Goal: Transaction & Acquisition: Purchase product/service

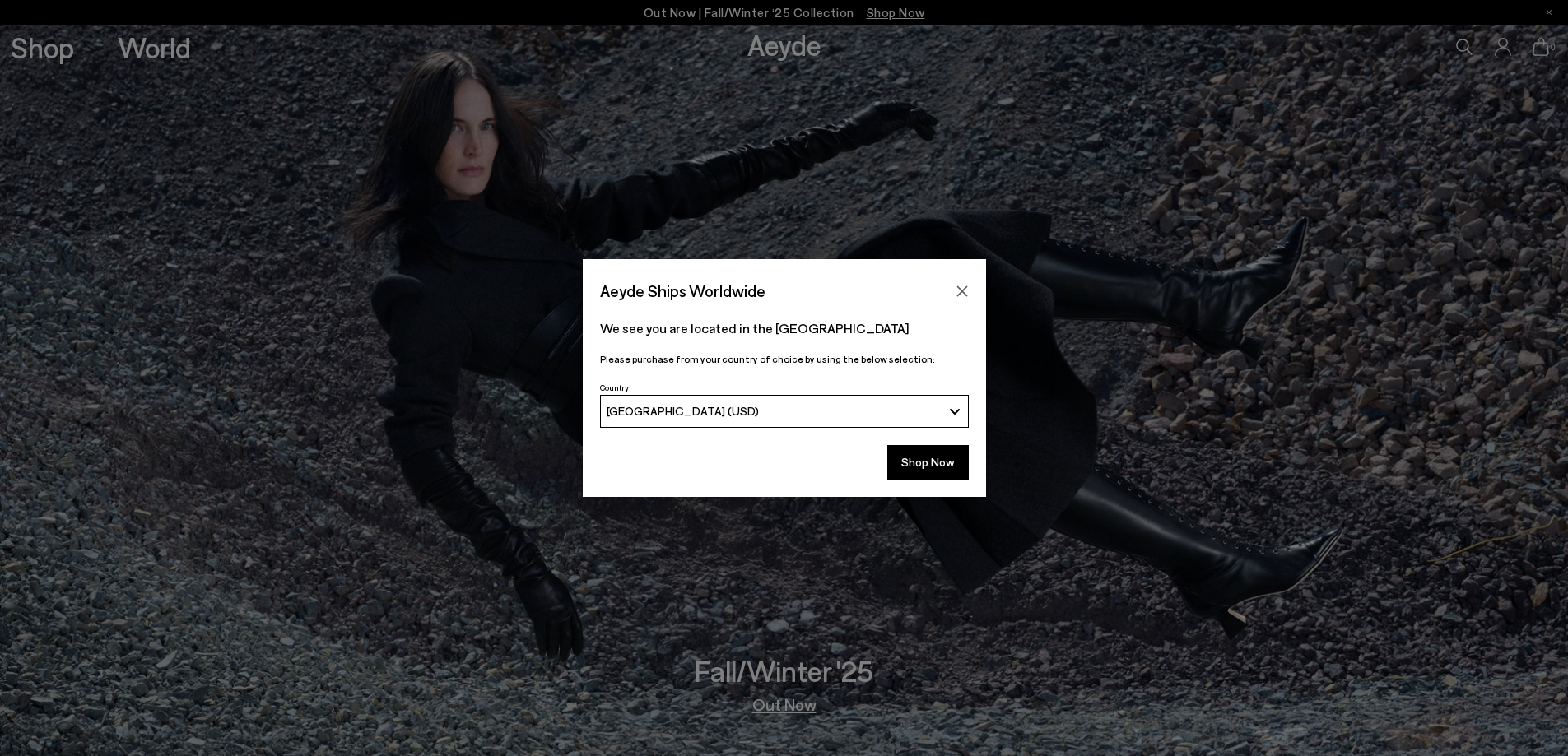
click at [963, 295] on icon "Close" at bounding box center [962, 291] width 13 height 13
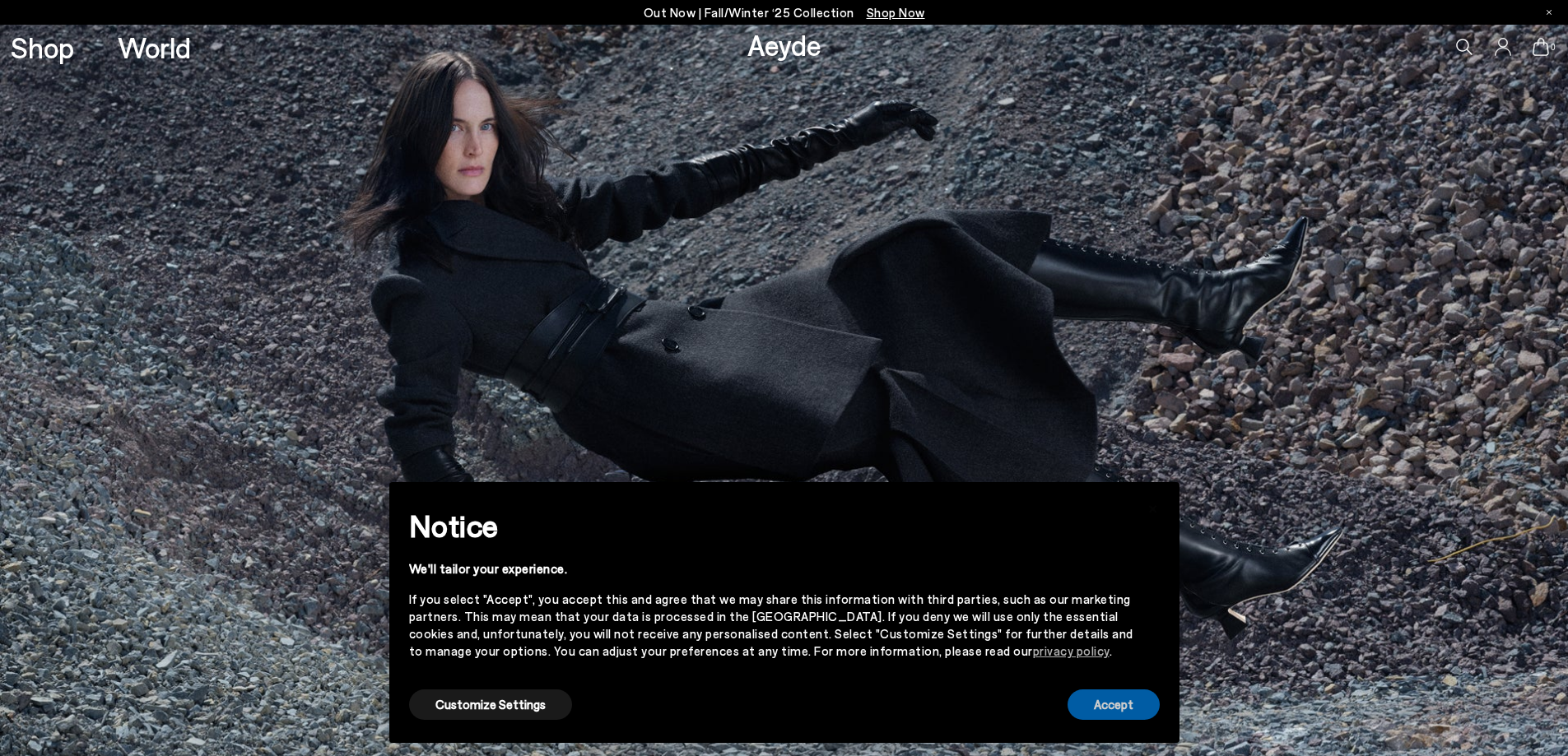
drag, startPoint x: 1103, startPoint y: 699, endPoint x: 1101, endPoint y: 688, distance: 11.2
click at [1104, 693] on button "Accept" at bounding box center [1114, 704] width 92 height 31
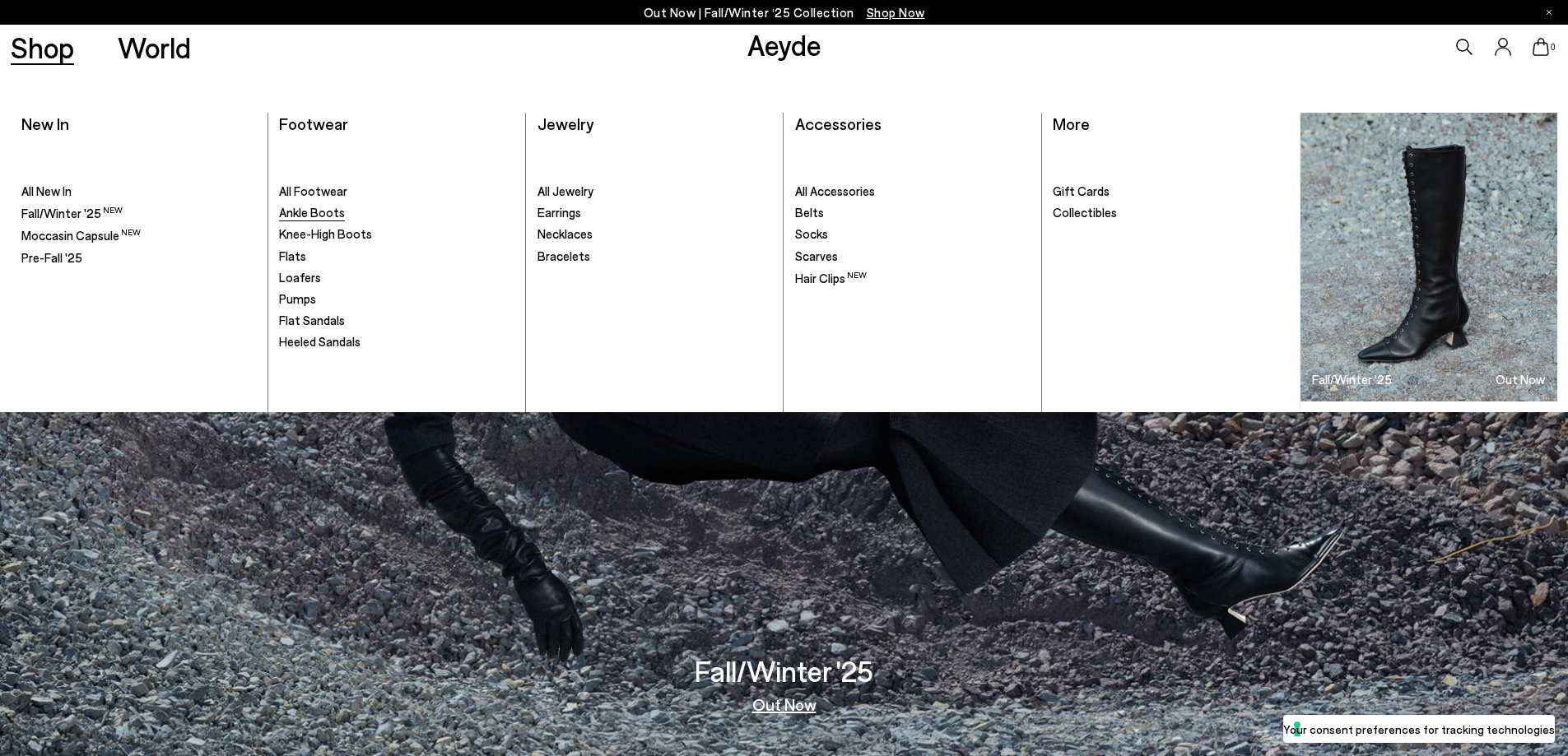
click at [332, 214] on span "Ankle Boots" at bounding box center [312, 212] width 66 height 15
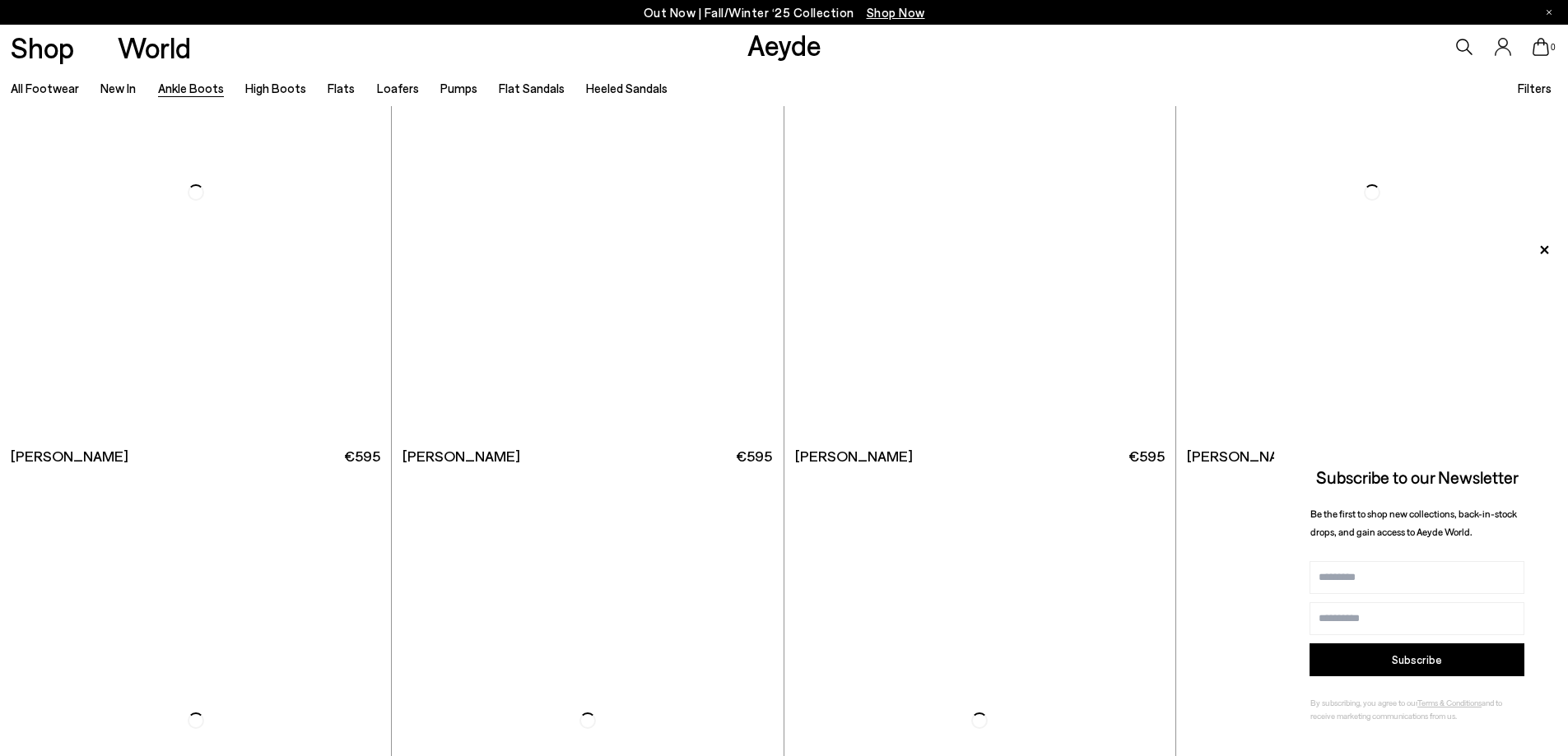
scroll to position [6581, 0]
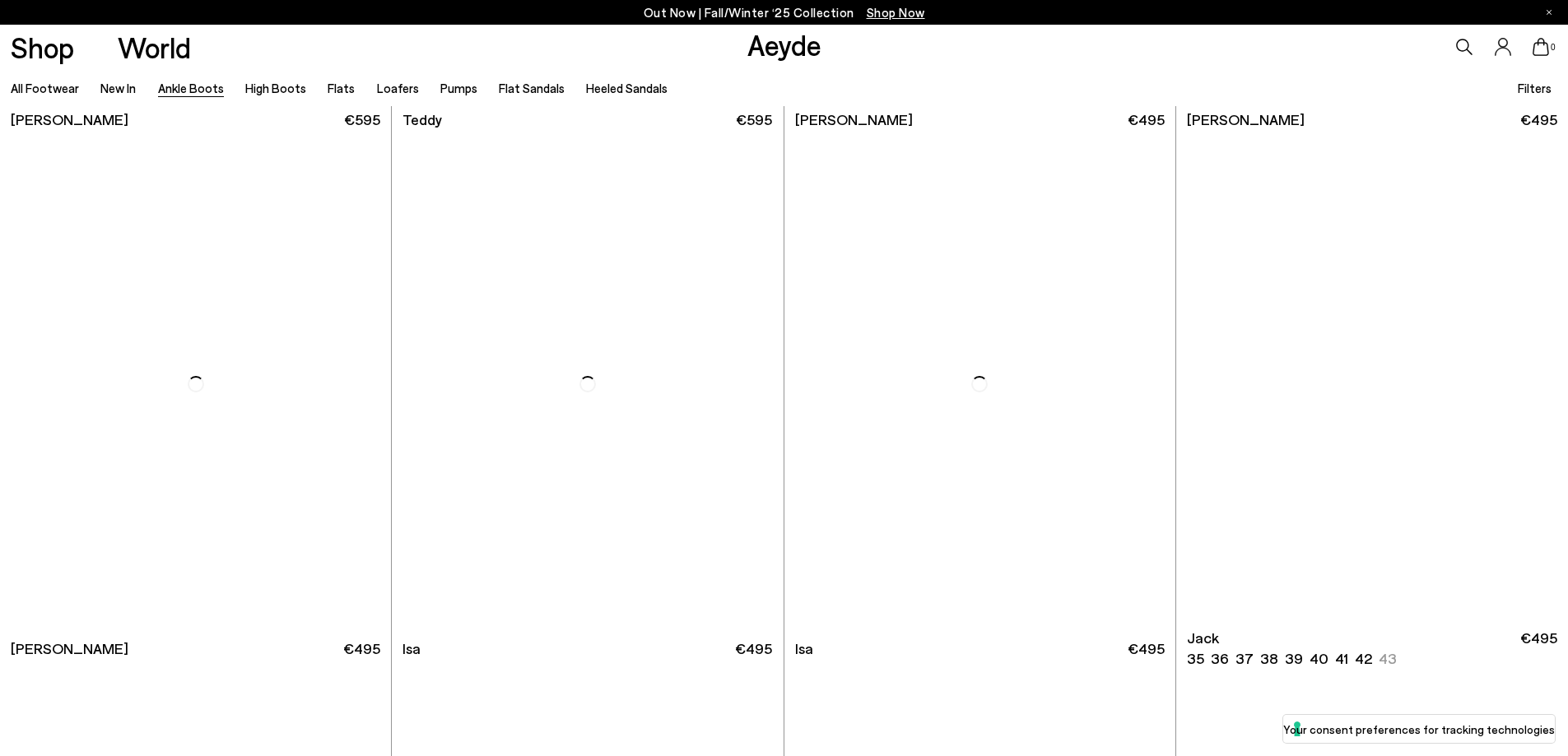
scroll to position [7404, 0]
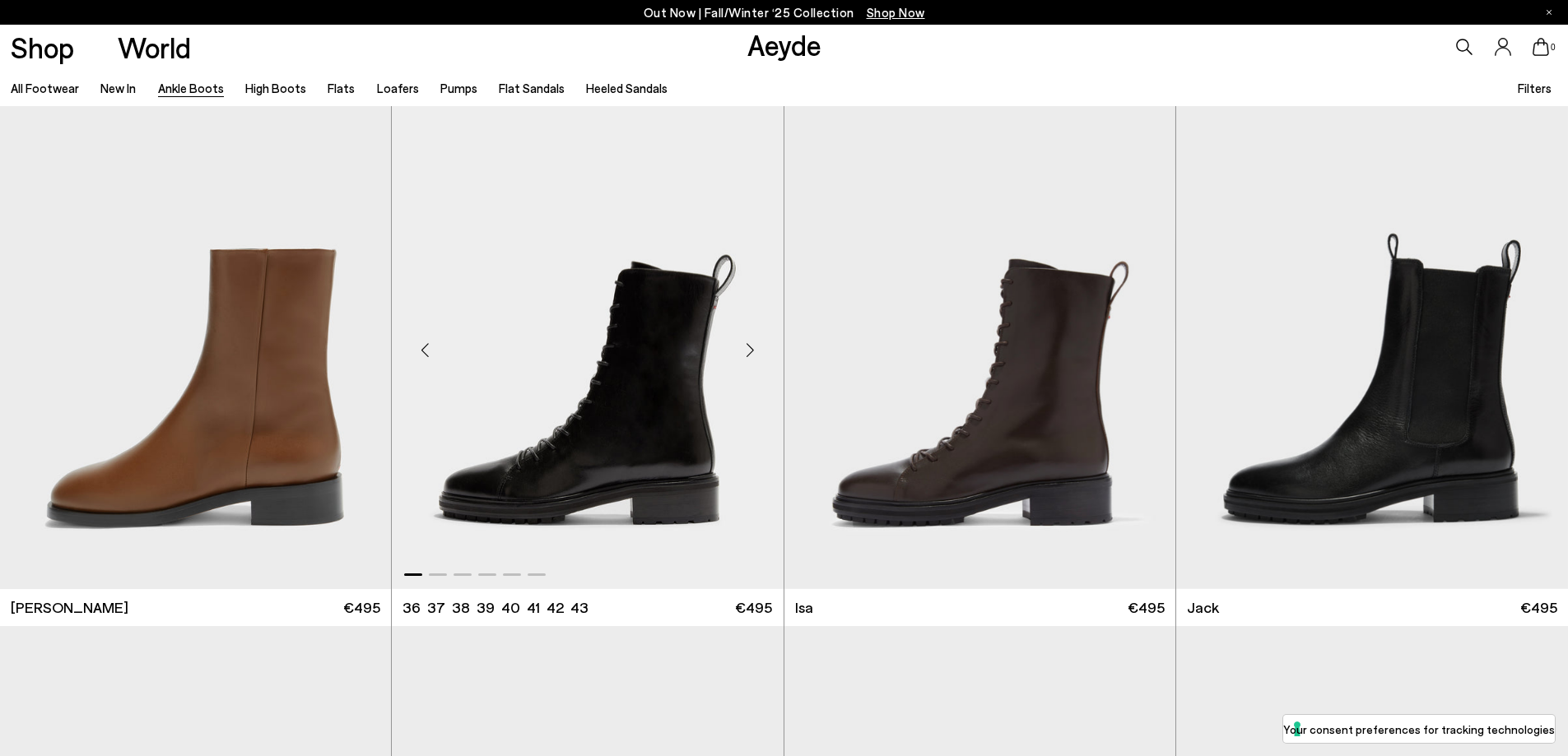
click at [648, 303] on img "1 / 6" at bounding box center [587, 343] width 391 height 491
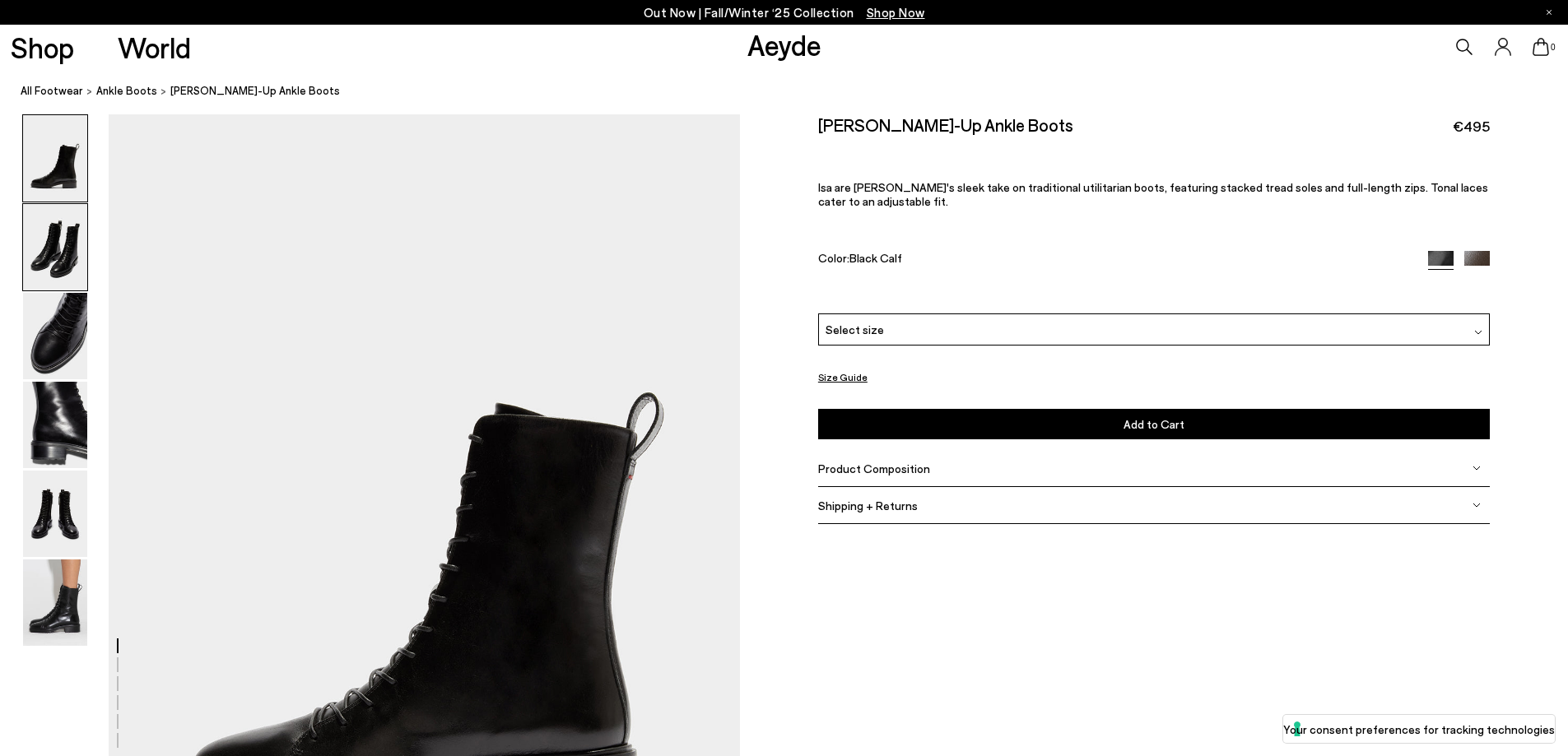
click at [64, 247] on img at bounding box center [55, 247] width 64 height 87
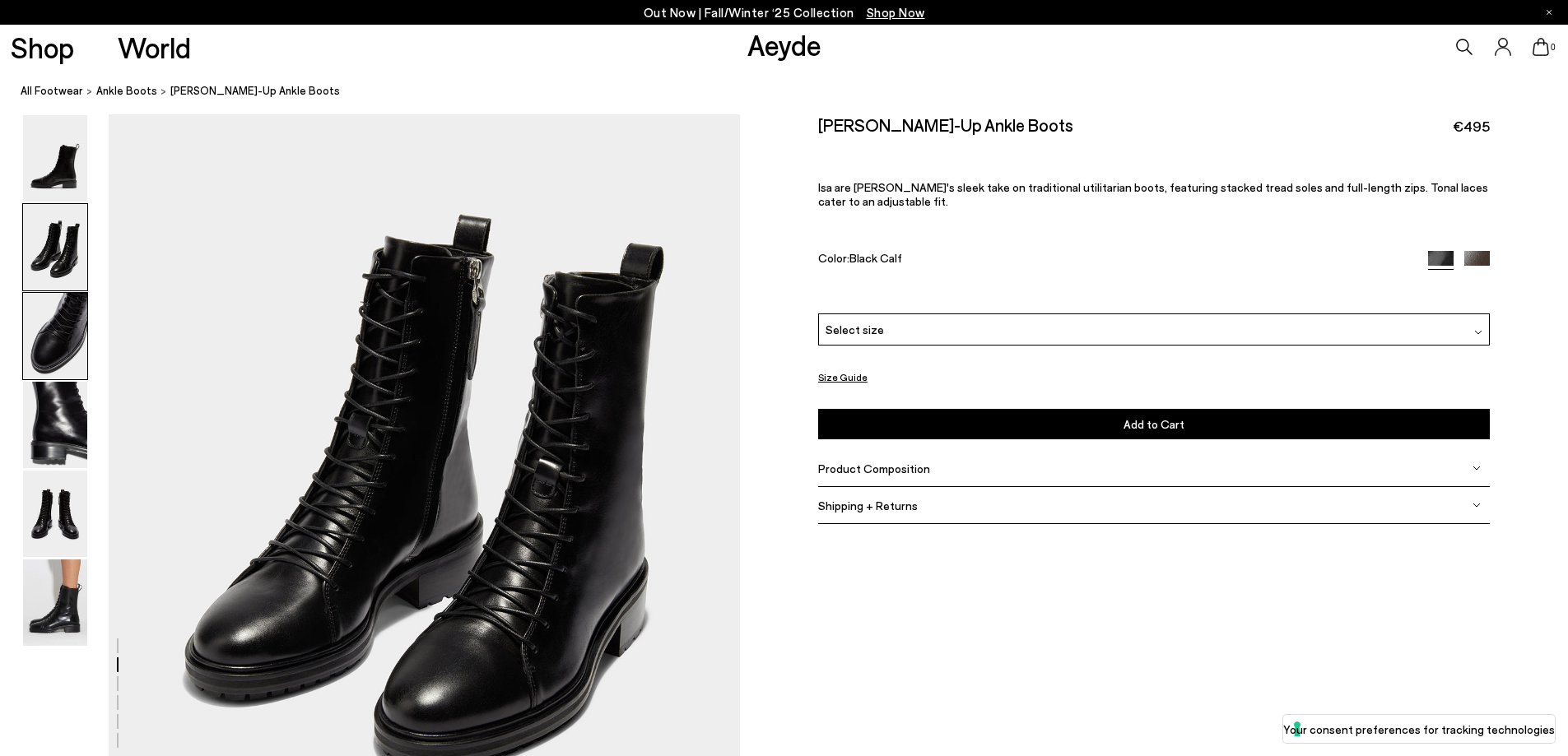
scroll to position [927, 0]
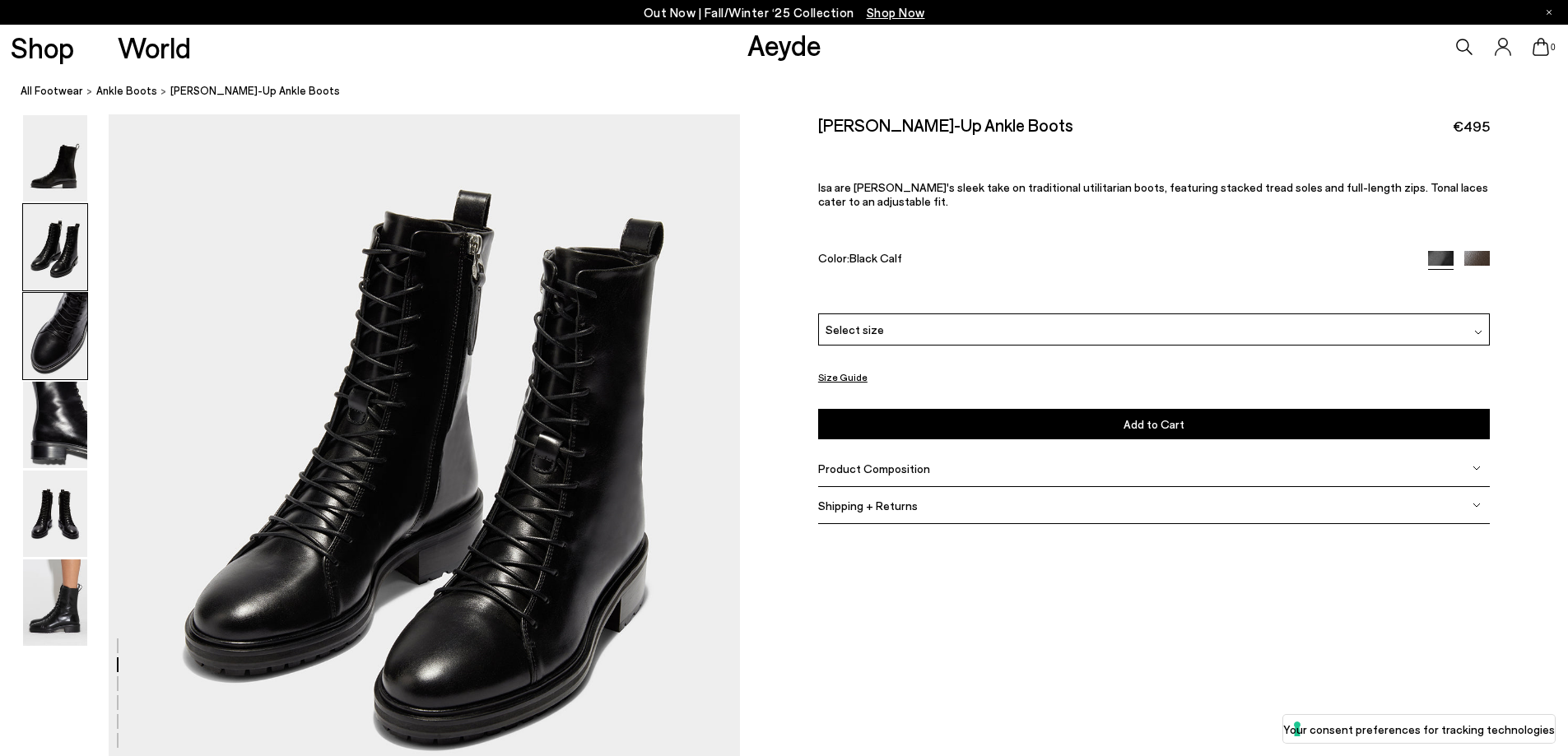
click at [59, 317] on img at bounding box center [55, 336] width 64 height 87
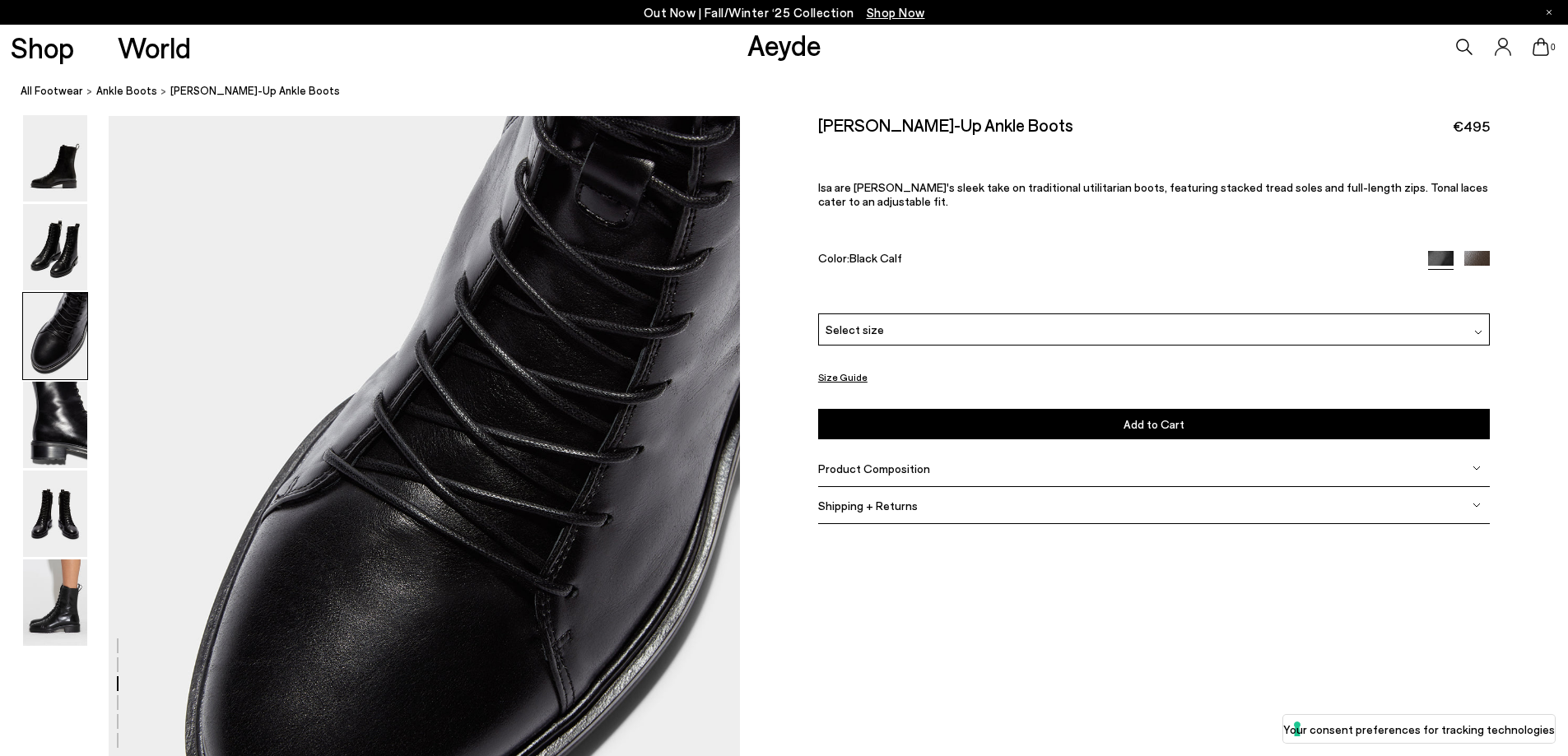
scroll to position [1688, 0]
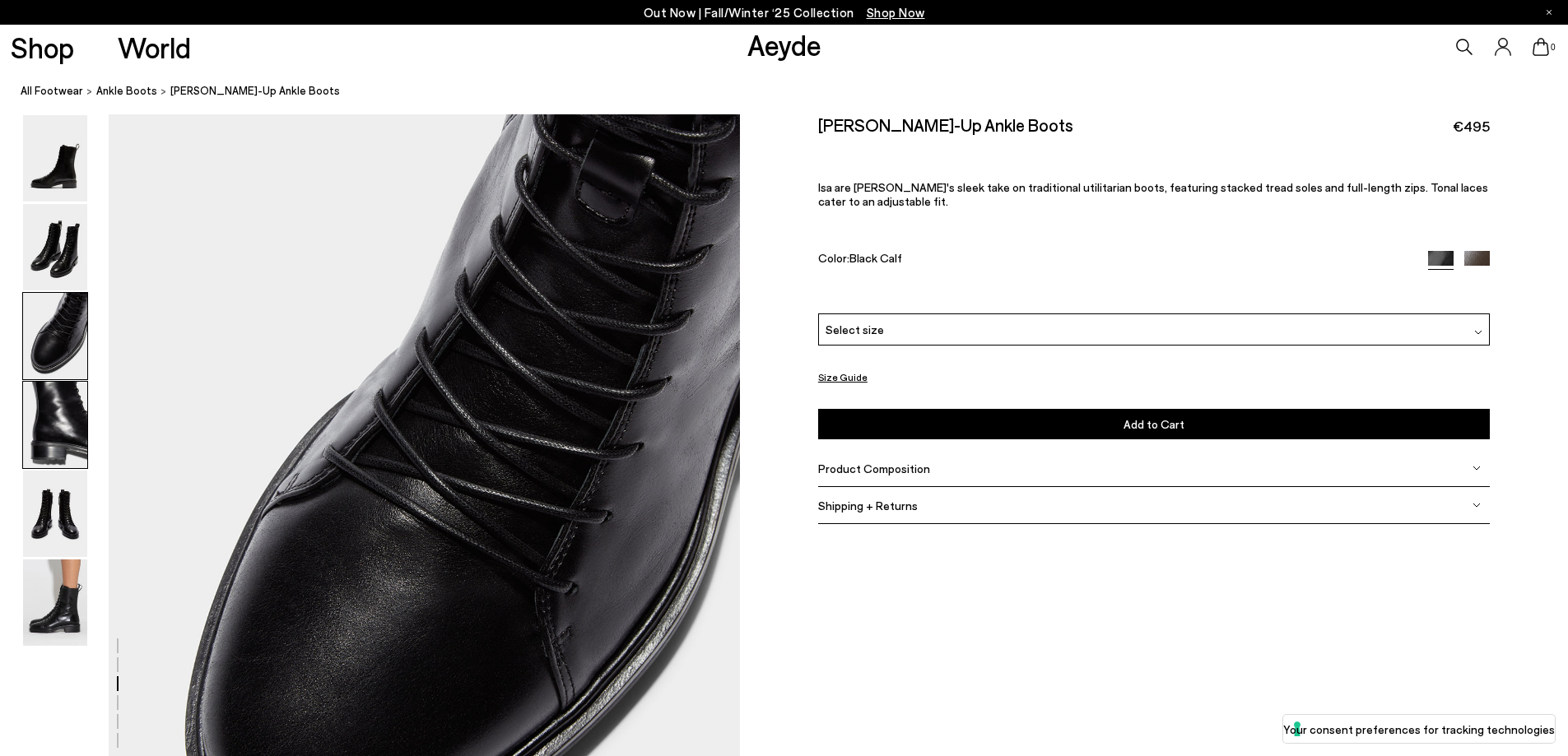
click at [48, 425] on img at bounding box center [55, 425] width 64 height 87
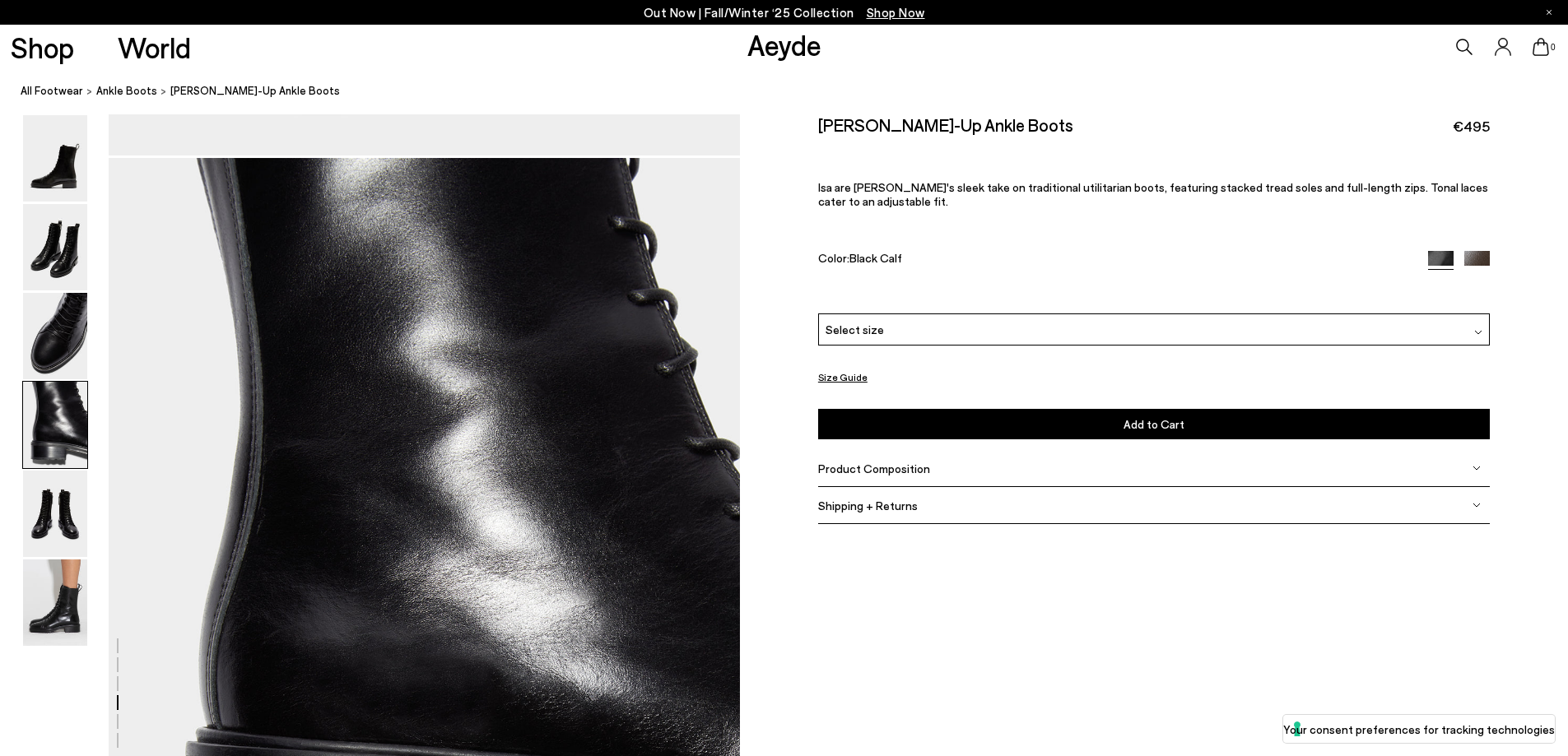
scroll to position [2531, 0]
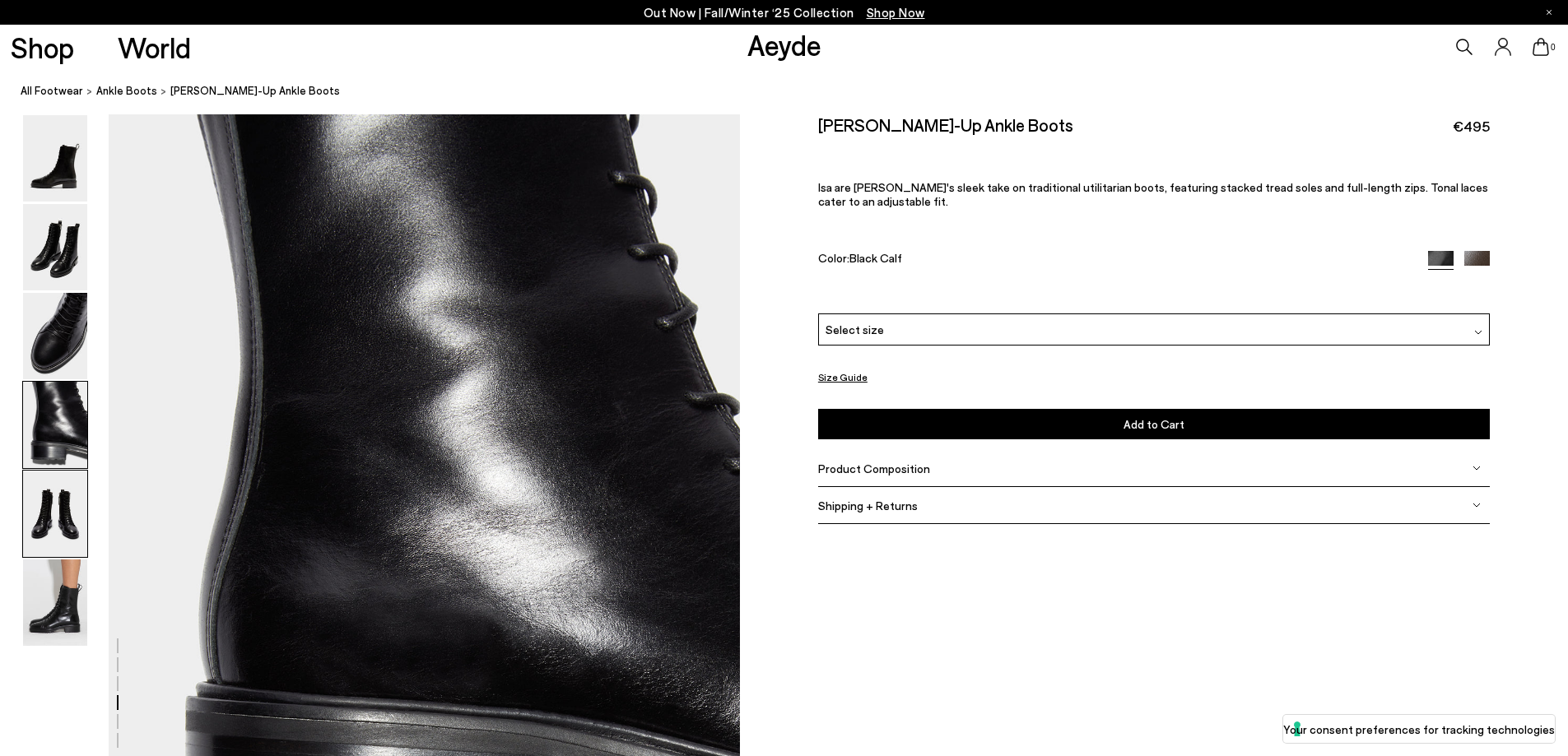
click at [49, 508] on img at bounding box center [55, 514] width 64 height 87
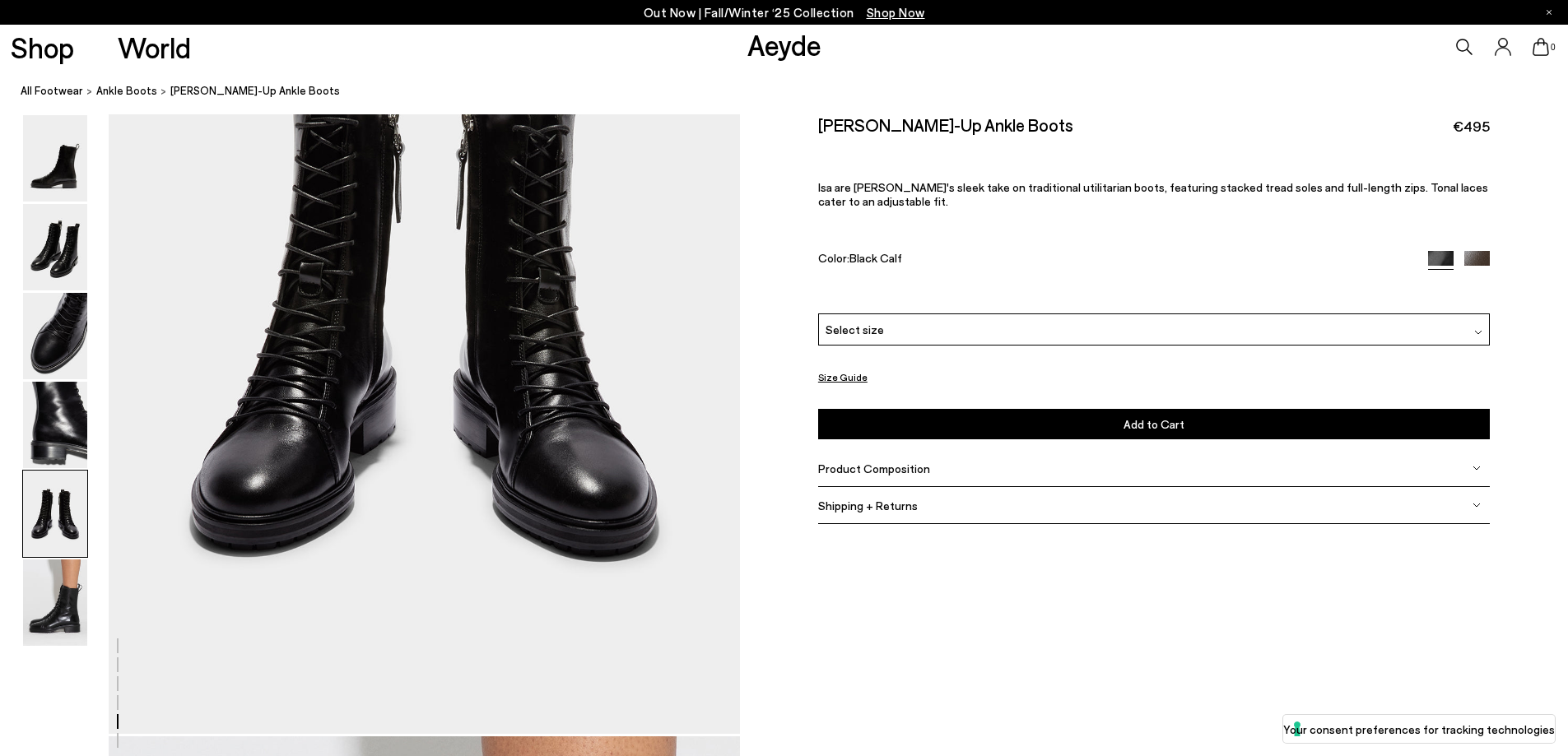
scroll to position [3704, 0]
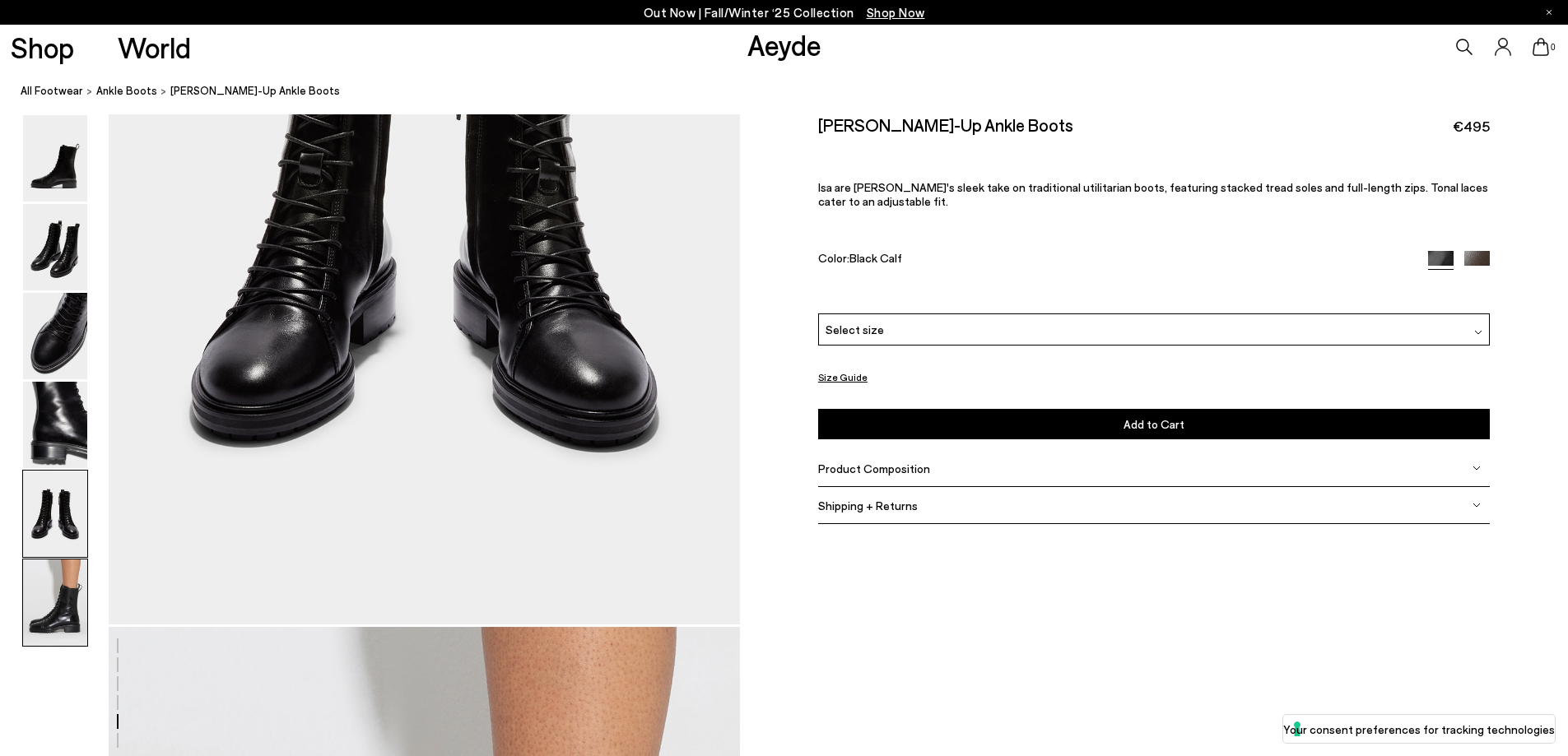
click at [36, 579] on img at bounding box center [55, 602] width 64 height 87
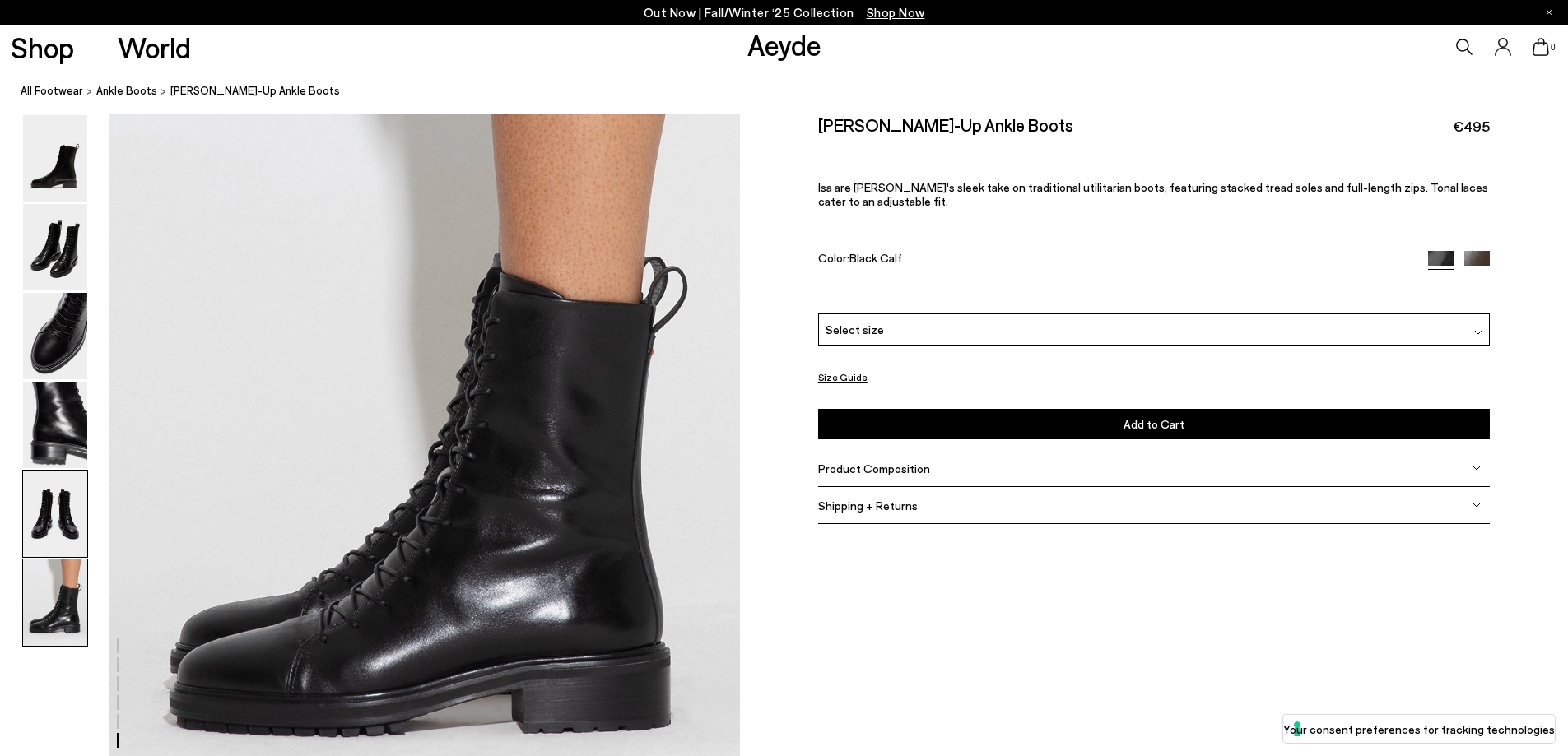
scroll to position [4331, 0]
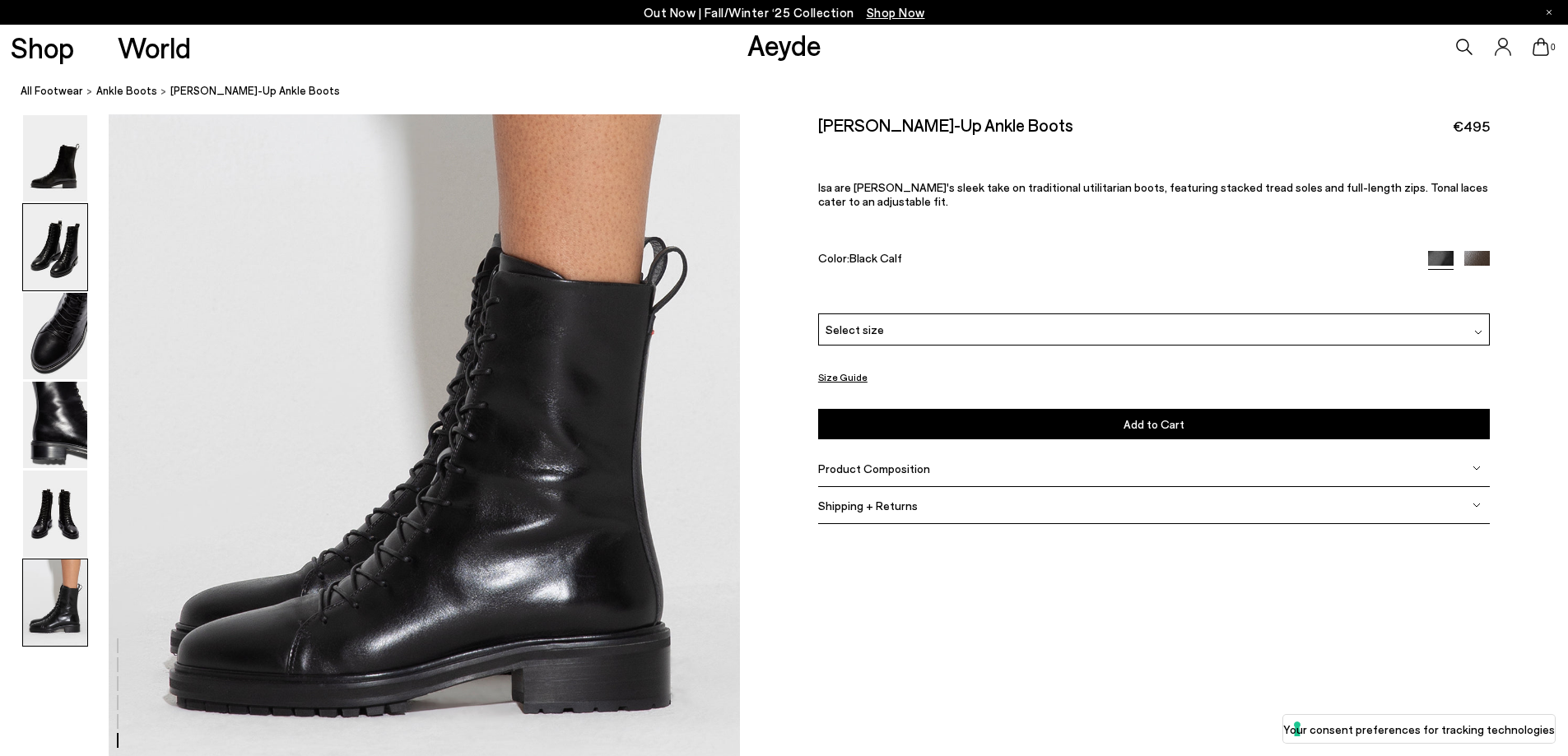
click at [59, 265] on img at bounding box center [55, 247] width 64 height 87
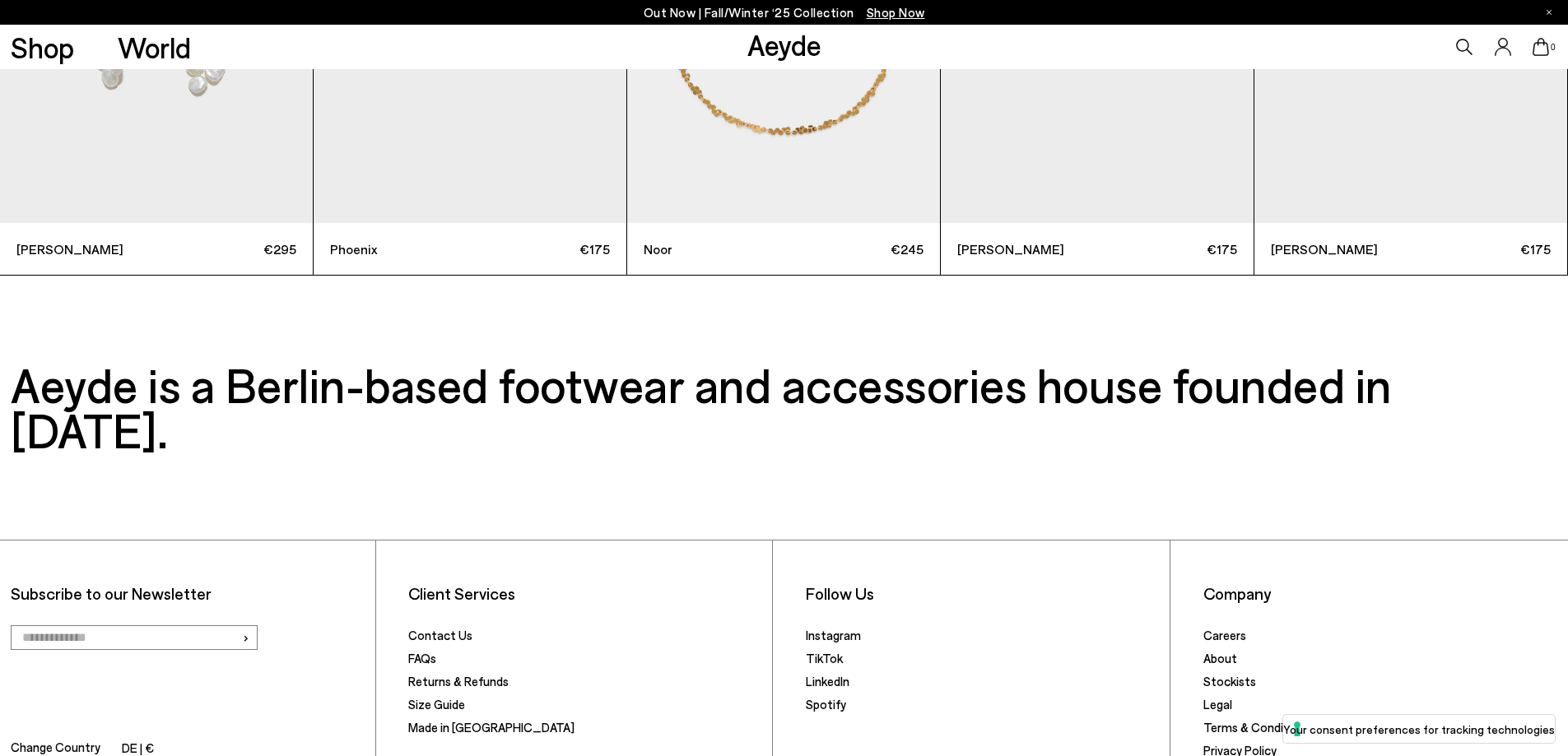
scroll to position [6270, 0]
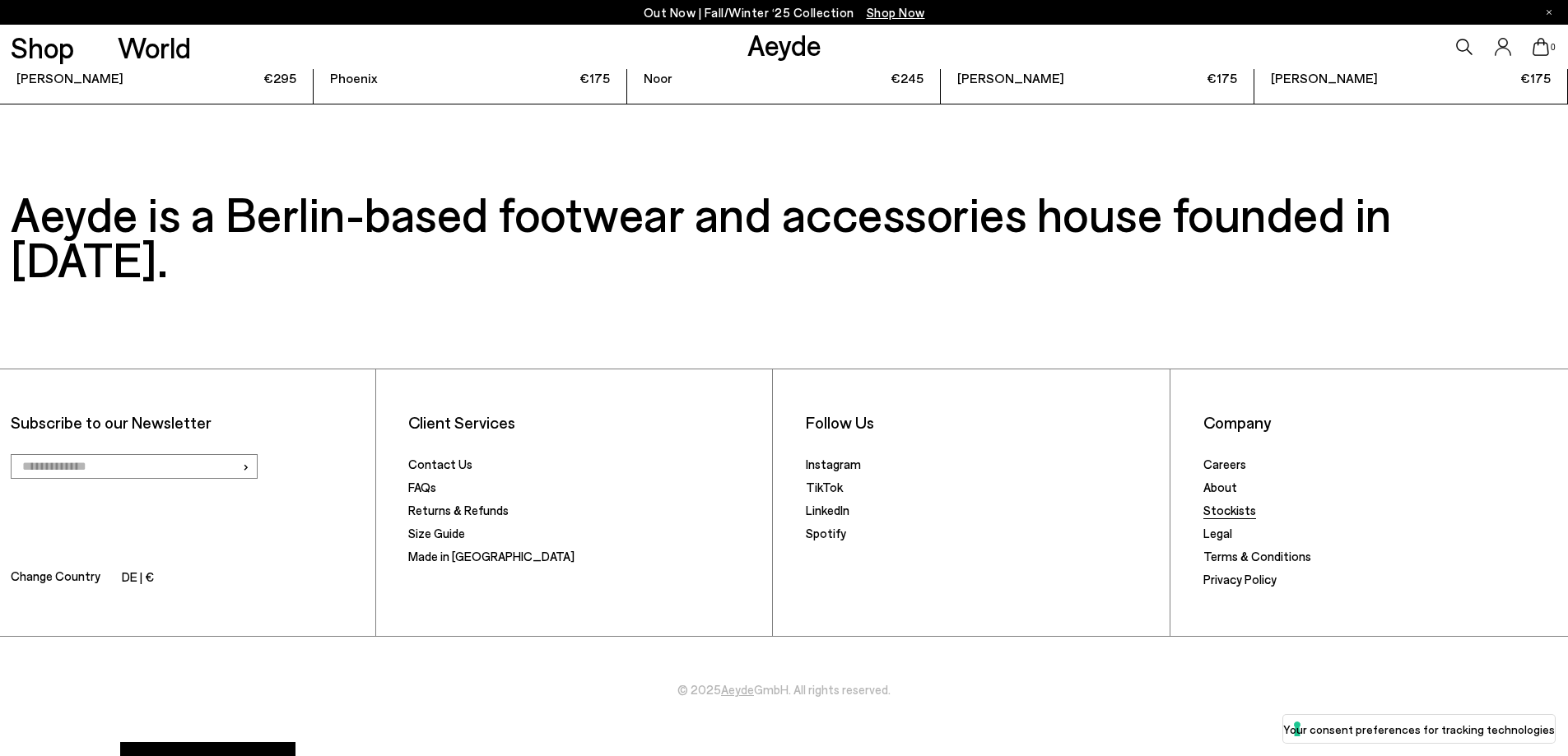
click at [1233, 503] on link "Stockists" at bounding box center [1230, 510] width 53 height 15
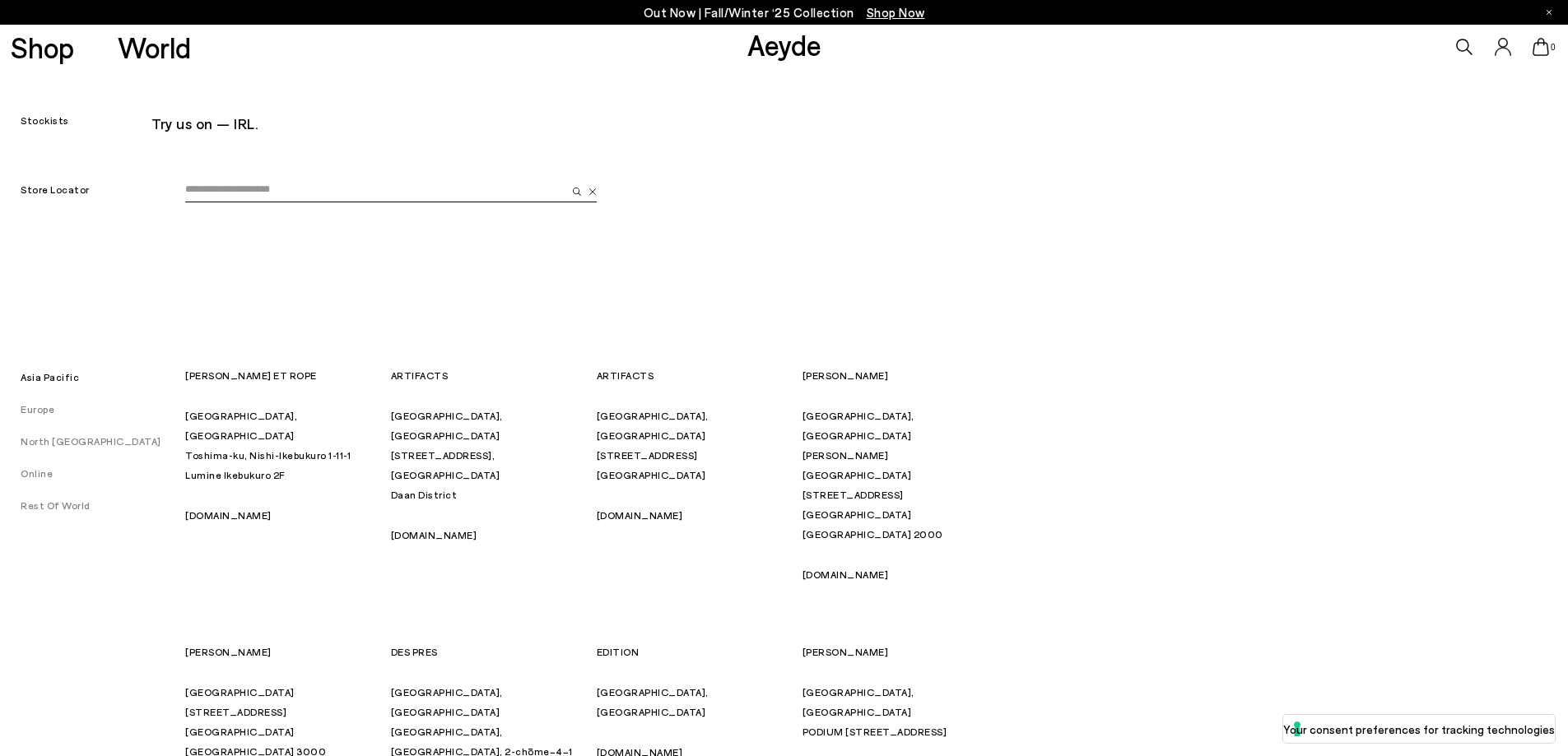
click at [54, 443] on link "North [GEOGRAPHIC_DATA]" at bounding box center [81, 441] width 162 height 12
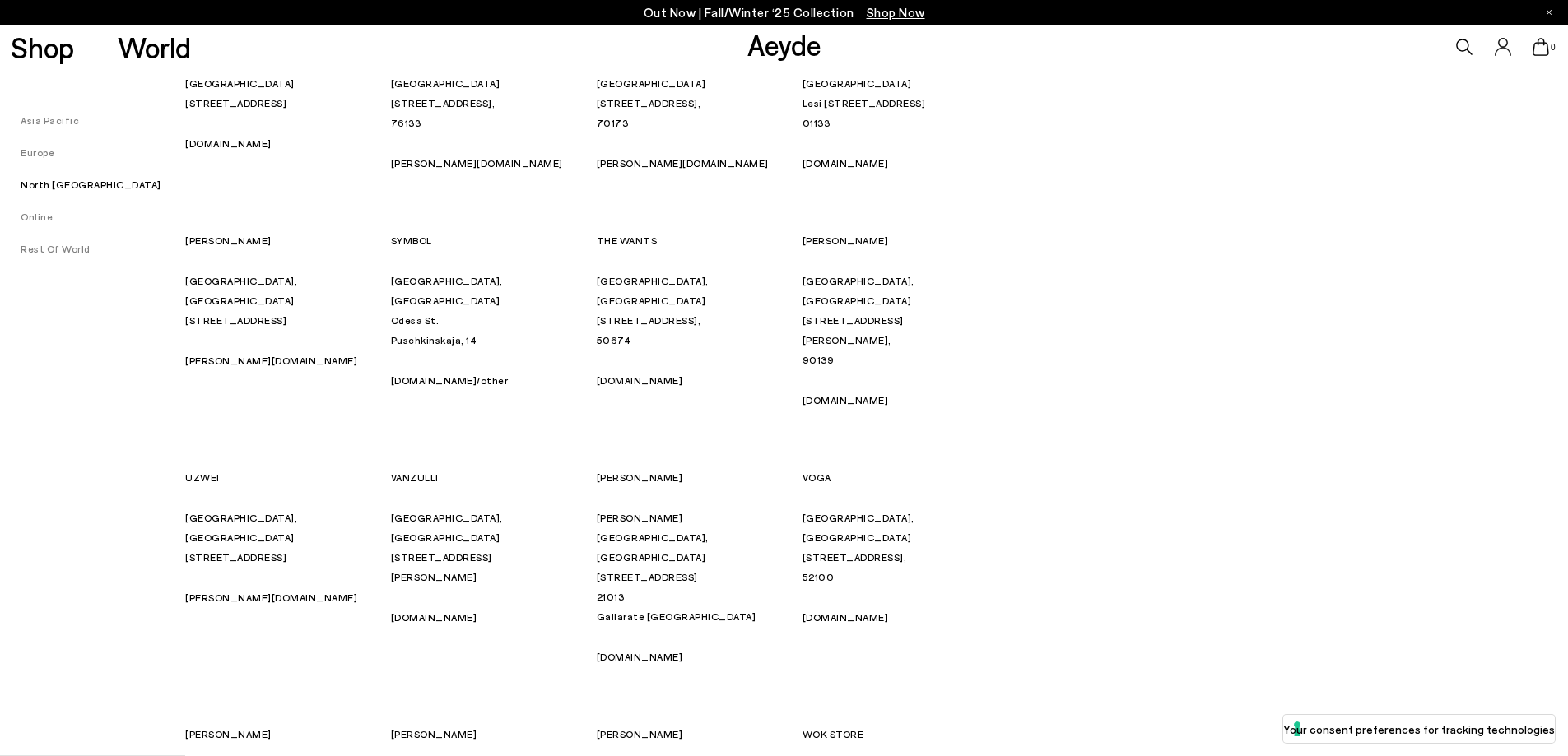
scroll to position [7289, 0]
